Goal: Task Accomplishment & Management: Manage account settings

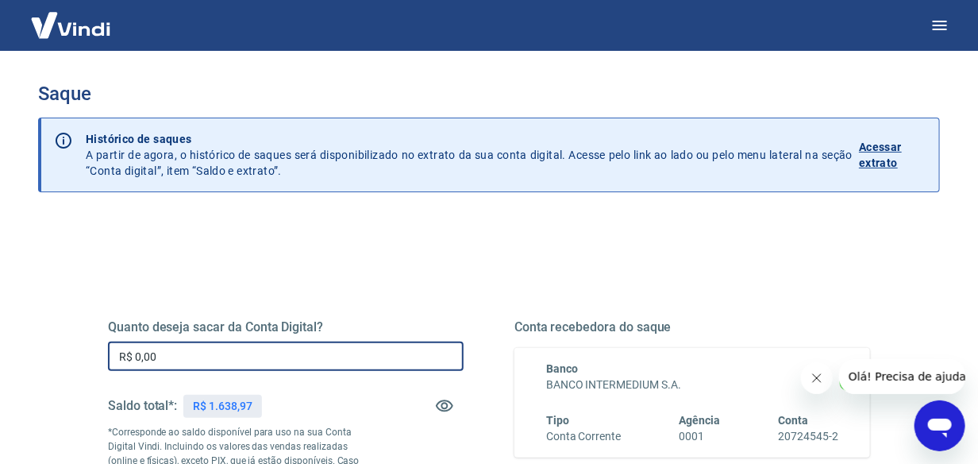
click at [247, 348] on input "R$ 0,00" at bounding box center [286, 355] width 356 height 29
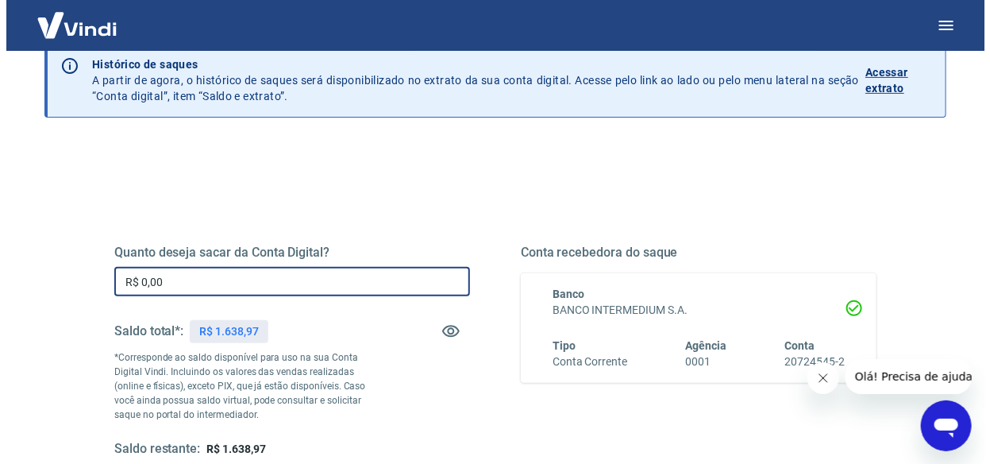
scroll to position [159, 0]
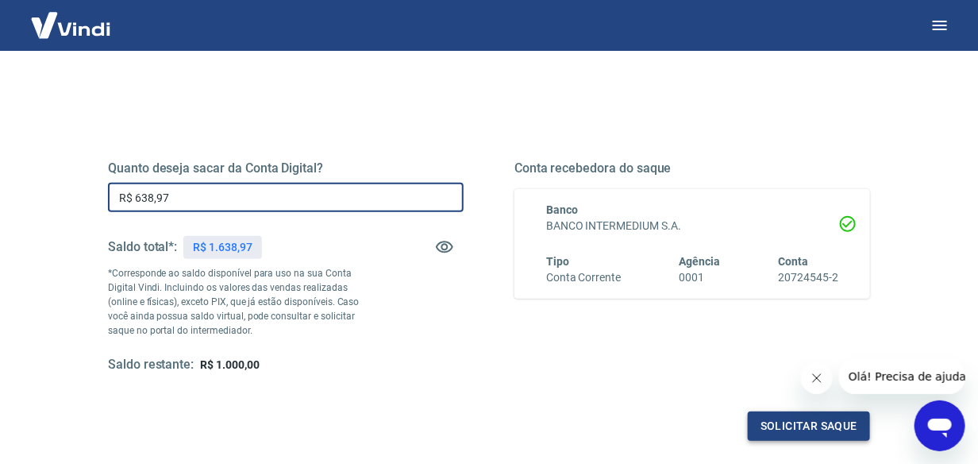
type input "R$ 638,97"
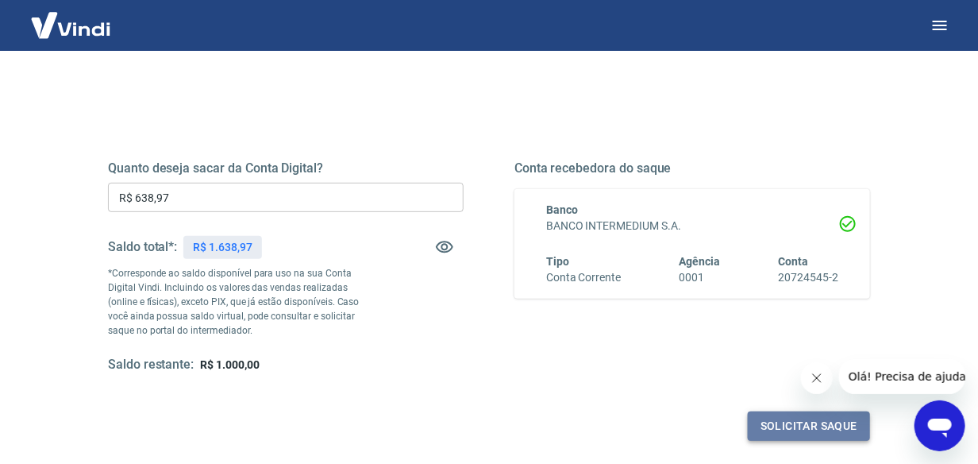
click at [788, 419] on button "Solicitar saque" at bounding box center [809, 425] width 122 height 29
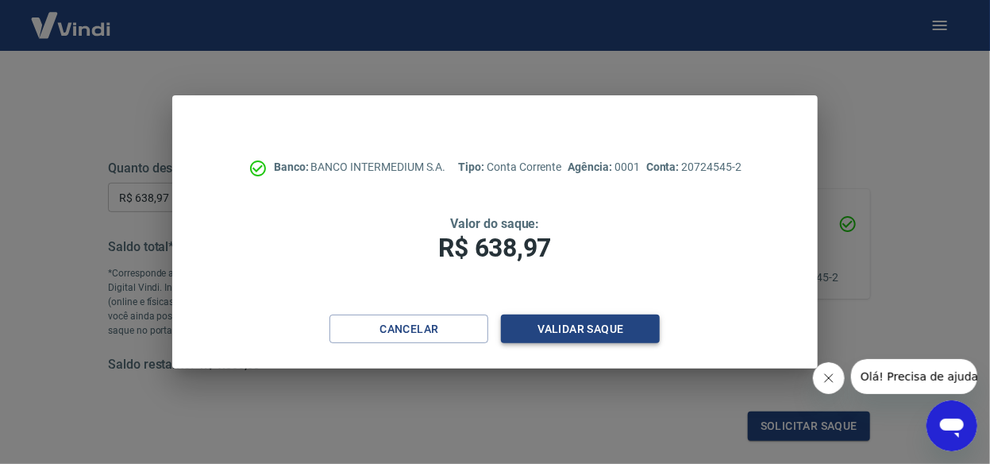
click at [579, 323] on button "Validar saque" at bounding box center [580, 328] width 159 height 29
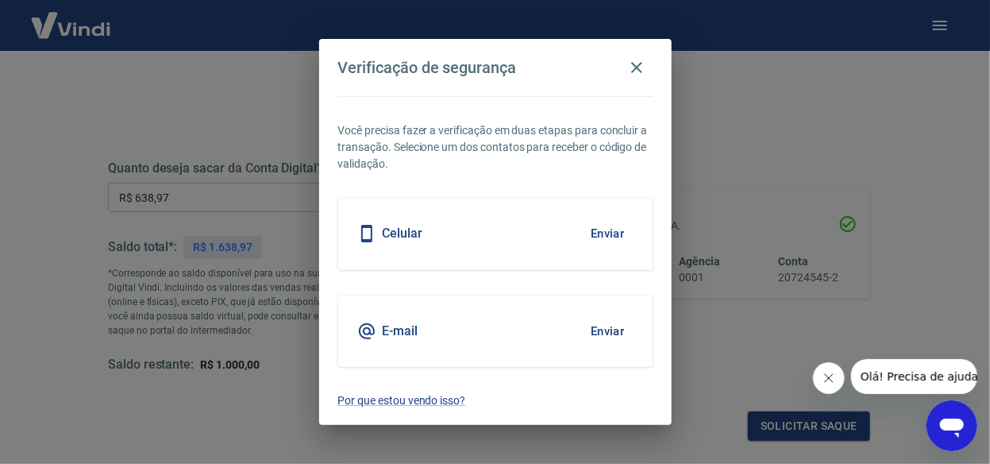
click at [514, 238] on div "Celular Enviar" at bounding box center [495, 233] width 314 height 71
click at [600, 229] on button "Enviar" at bounding box center [608, 233] width 52 height 33
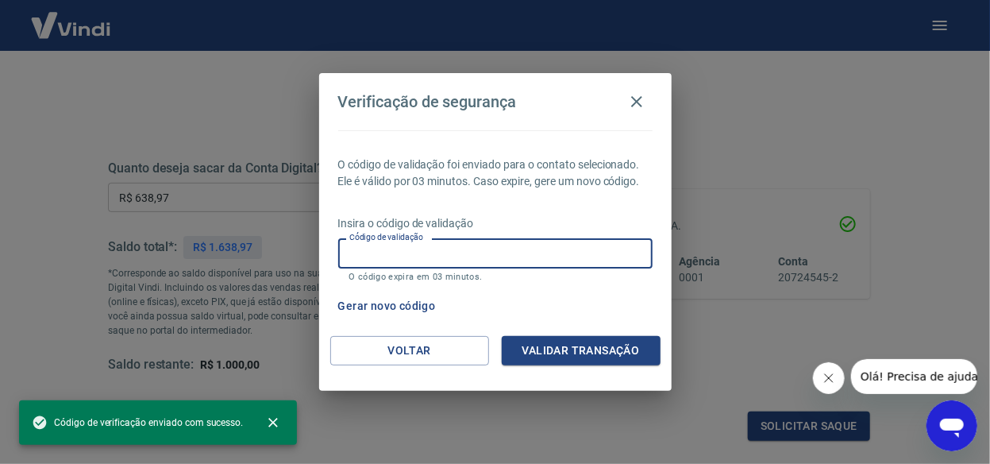
click at [441, 238] on input "Código de validação" at bounding box center [495, 252] width 314 height 29
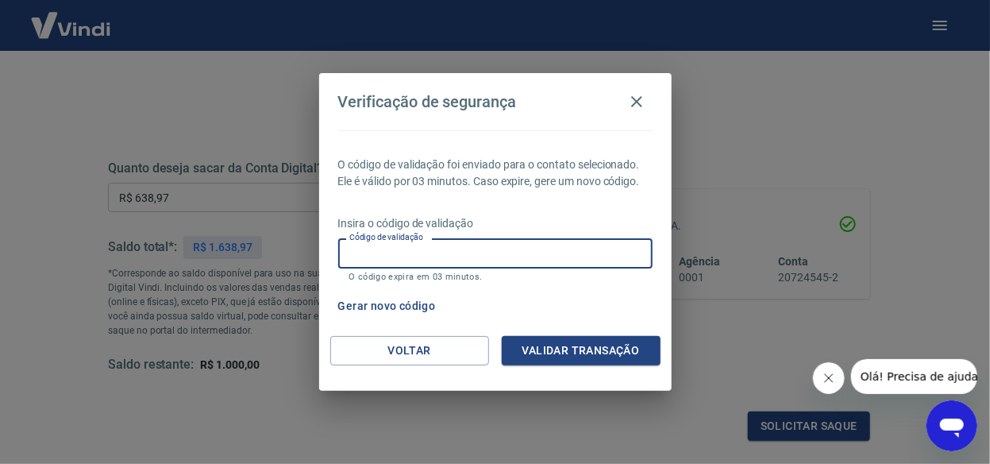
click at [377, 249] on input "Código de validação" at bounding box center [495, 252] width 314 height 29
type input "978663"
click at [553, 353] on button "Validar transação" at bounding box center [581, 350] width 159 height 29
